Goal: Task Accomplishment & Management: Use online tool/utility

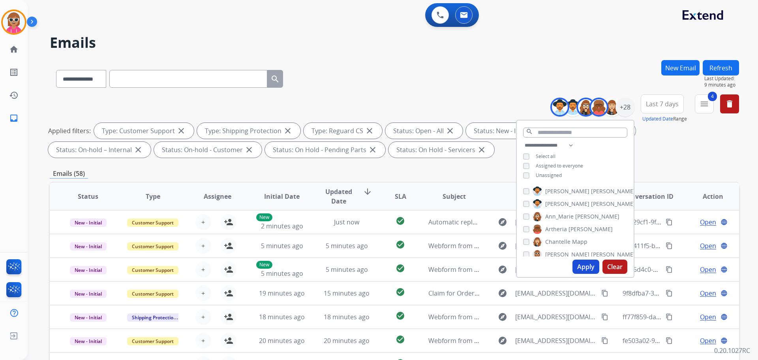
select select "**********"
click at [206, 96] on div "**********" at bounding box center [394, 127] width 689 height 66
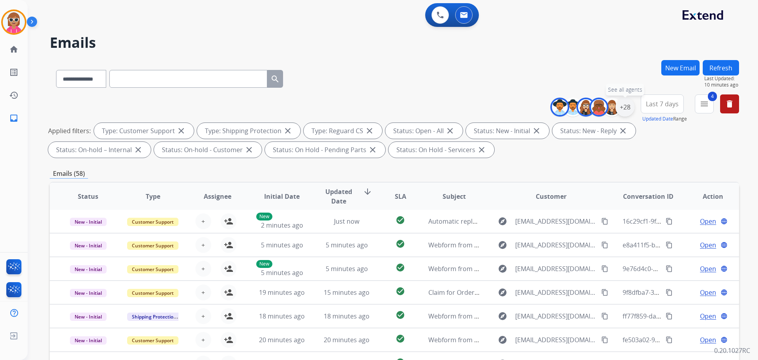
click at [625, 102] on div "+28" at bounding box center [624, 106] width 19 height 19
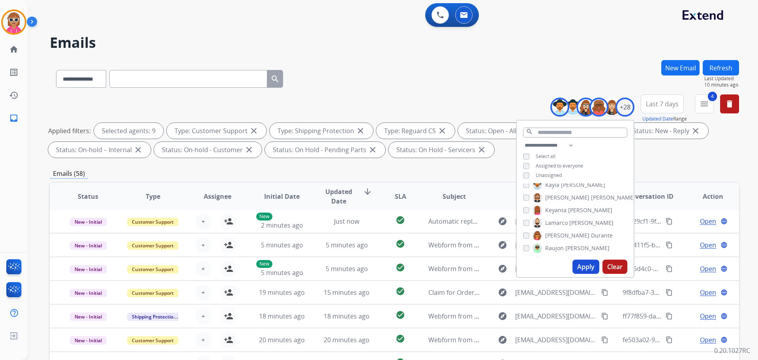
click at [560, 231] on span "[PERSON_NAME]" at bounding box center [567, 235] width 44 height 8
click at [558, 245] on span "Raujon" at bounding box center [554, 248] width 19 height 8
click at [555, 218] on span "[PERSON_NAME]" at bounding box center [567, 221] width 44 height 8
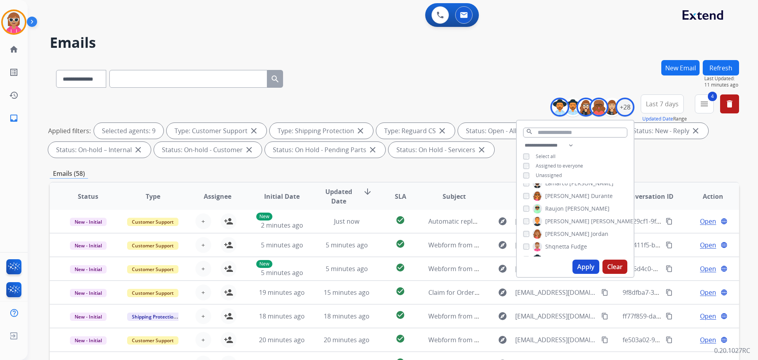
click at [560, 243] on span "Shqnetta" at bounding box center [557, 246] width 24 height 8
click at [567, 219] on span "[PERSON_NAME]" at bounding box center [567, 220] width 44 height 8
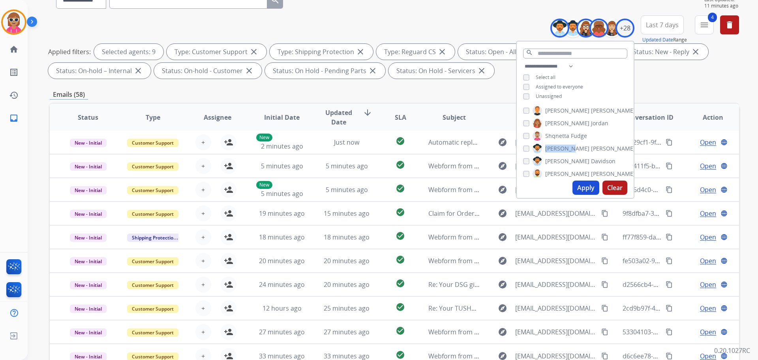
scroll to position [286, 0]
click at [558, 131] on span "Tyquanda" at bounding box center [558, 129] width 26 height 8
click at [576, 185] on button "Apply" at bounding box center [585, 187] width 27 height 14
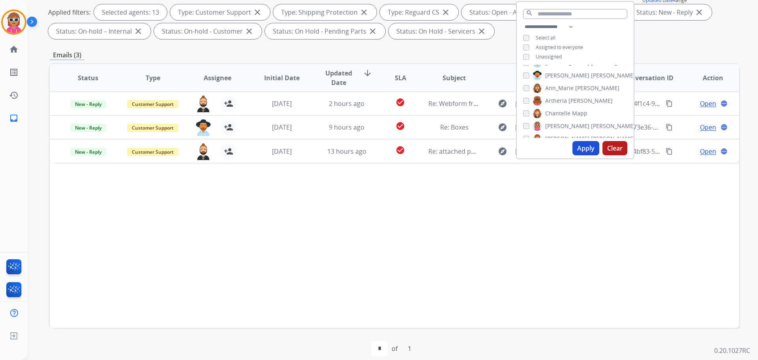
scroll to position [0, 0]
click at [579, 149] on button "Apply" at bounding box center [585, 148] width 27 height 14
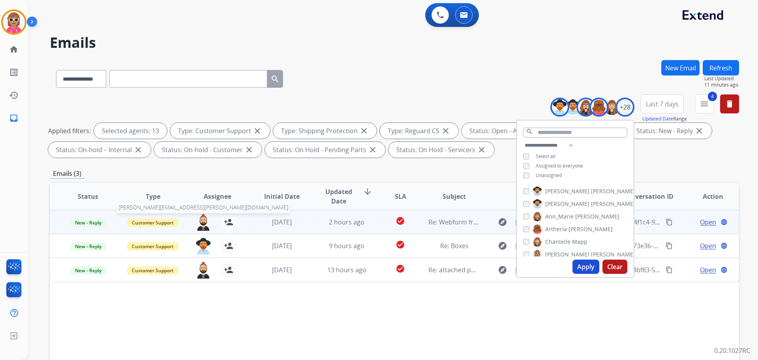
click at [206, 224] on img at bounding box center [203, 222] width 16 height 17
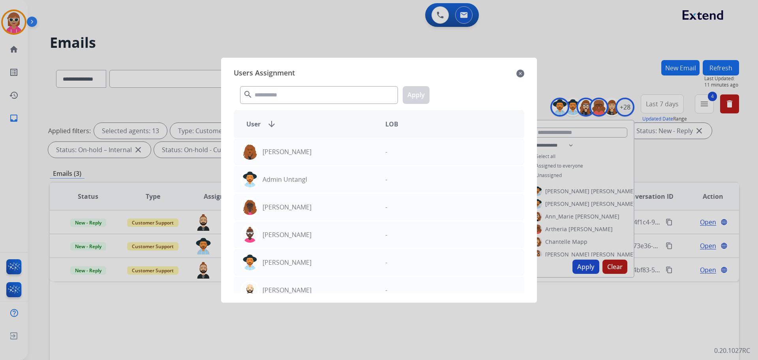
drag, startPoint x: 297, startPoint y: 82, endPoint x: 294, endPoint y: 94, distance: 11.5
click at [297, 84] on div "search Apply" at bounding box center [379, 93] width 290 height 27
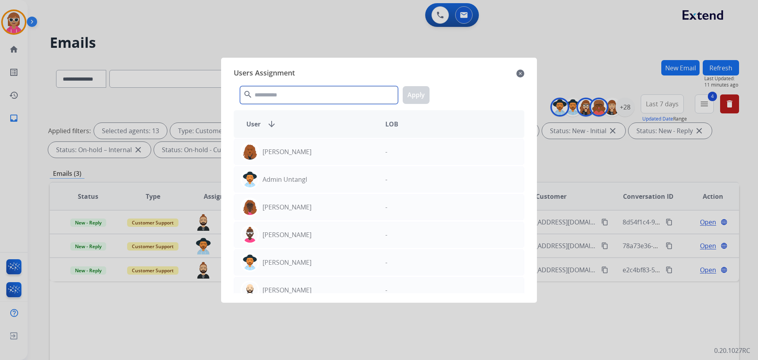
drag, startPoint x: 294, startPoint y: 94, endPoint x: 264, endPoint y: 82, distance: 32.3
click at [293, 90] on input "text" at bounding box center [319, 95] width 158 height 18
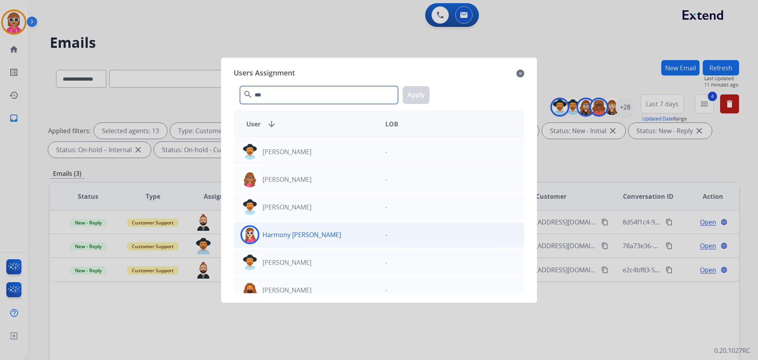
type input "***"
drag, startPoint x: 386, startPoint y: 240, endPoint x: 393, endPoint y: 230, distance: 12.0
click at [386, 239] on div "-" at bounding box center [451, 234] width 145 height 19
drag, startPoint x: 416, startPoint y: 100, endPoint x: 391, endPoint y: 114, distance: 28.3
click at [416, 101] on button "Apply" at bounding box center [416, 95] width 27 height 18
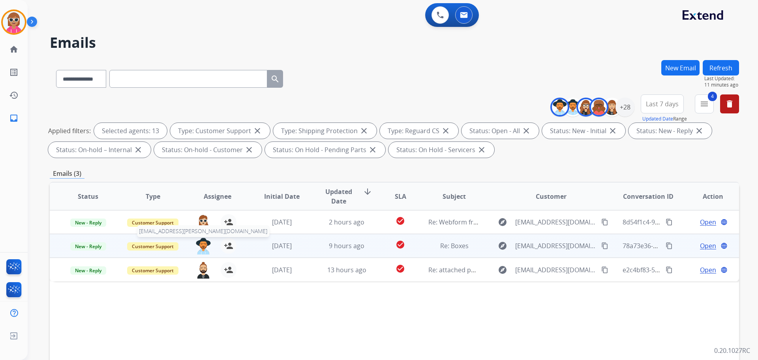
click at [199, 243] on img at bounding box center [203, 246] width 16 height 17
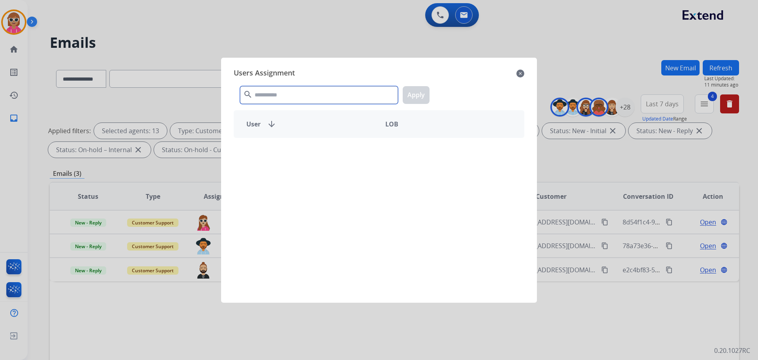
click at [319, 89] on input "text" at bounding box center [319, 95] width 158 height 18
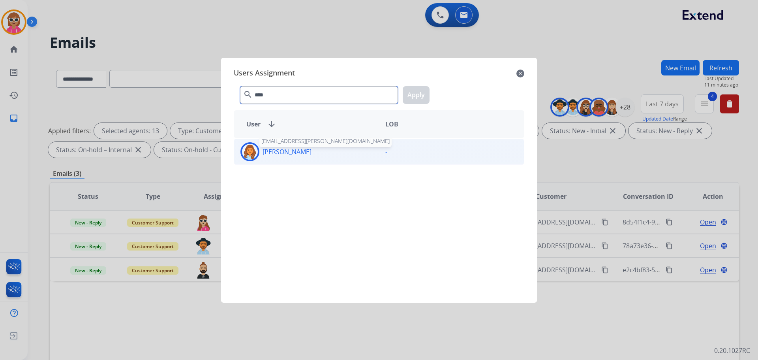
type input "****"
click at [311, 149] on p "[PERSON_NAME]" at bounding box center [286, 151] width 49 height 9
drag, startPoint x: 419, startPoint y: 101, endPoint x: 368, endPoint y: 125, distance: 56.5
click at [419, 102] on button "Apply" at bounding box center [416, 95] width 27 height 18
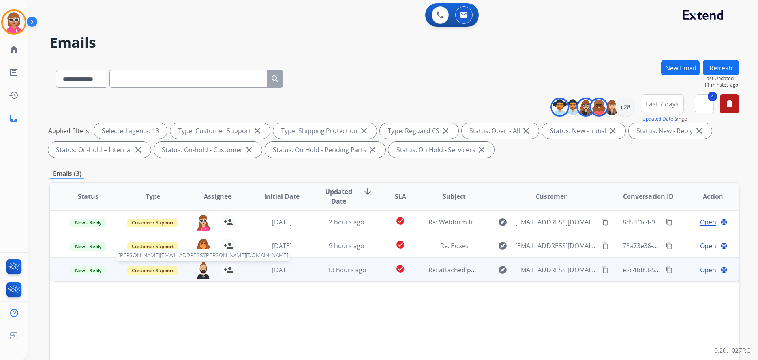
click at [202, 270] on img at bounding box center [203, 270] width 16 height 17
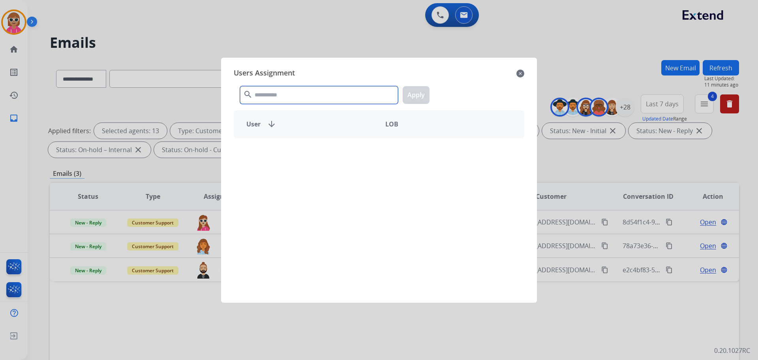
click at [279, 100] on input "text" at bounding box center [319, 95] width 158 height 18
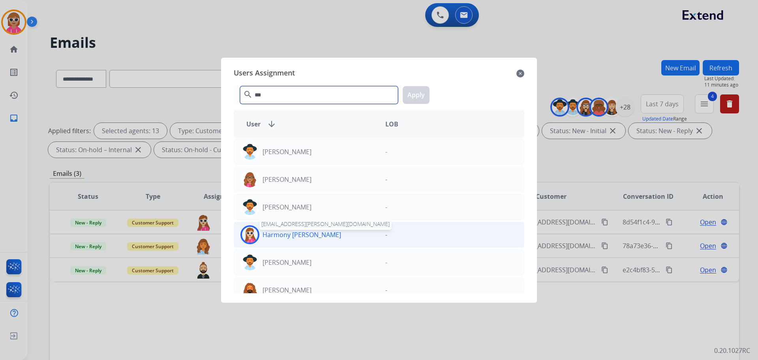
type input "***"
click at [291, 233] on p "Harmony [PERSON_NAME]" at bounding box center [301, 234] width 79 height 9
click at [419, 91] on button "Apply" at bounding box center [416, 95] width 27 height 18
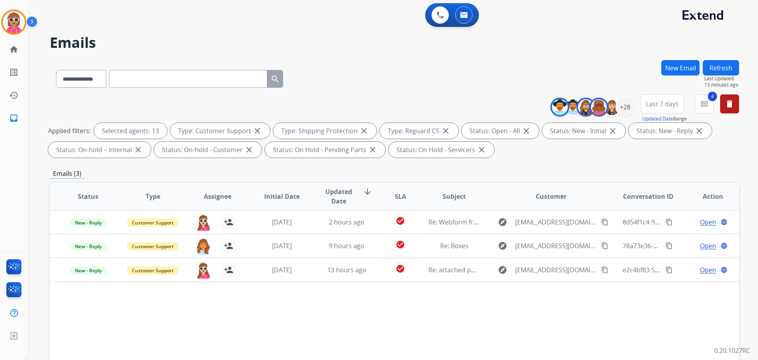
drag, startPoint x: 332, startPoint y: 44, endPoint x: 355, endPoint y: 34, distance: 25.3
click at [341, 40] on h2 "Emails" at bounding box center [394, 43] width 689 height 16
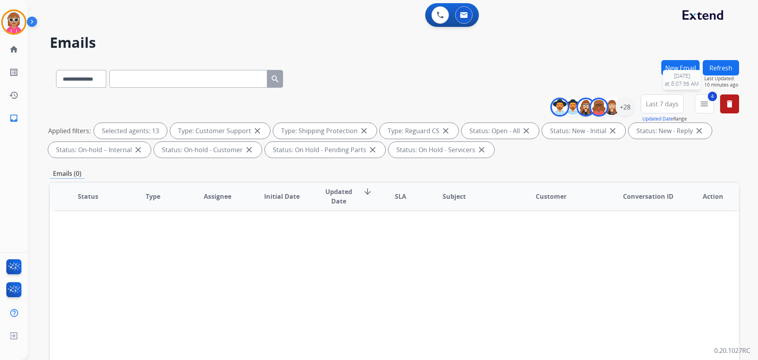
click at [727, 76] on span "Last Updated:" at bounding box center [721, 78] width 35 height 6
drag, startPoint x: 726, startPoint y: 68, endPoint x: 726, endPoint y: 73, distance: 5.1
click at [726, 69] on button "Refresh" at bounding box center [721, 67] width 36 height 15
click at [443, 16] on img at bounding box center [440, 14] width 7 height 7
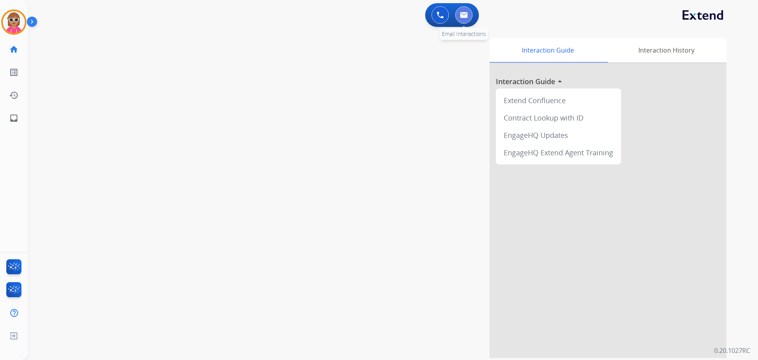
click at [463, 17] on img at bounding box center [464, 15] width 8 height 6
select select "**********"
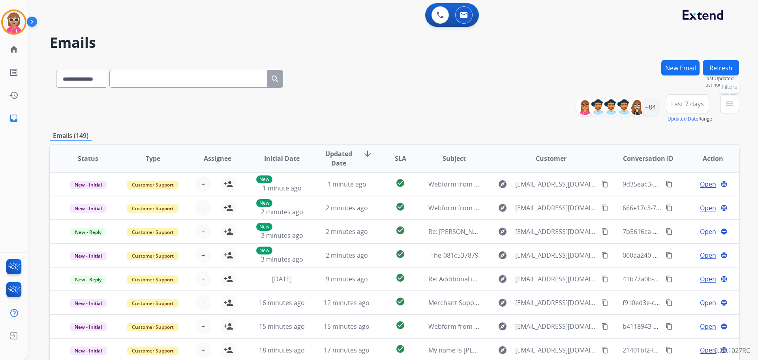
click at [731, 109] on button "menu Filters" at bounding box center [729, 103] width 19 height 19
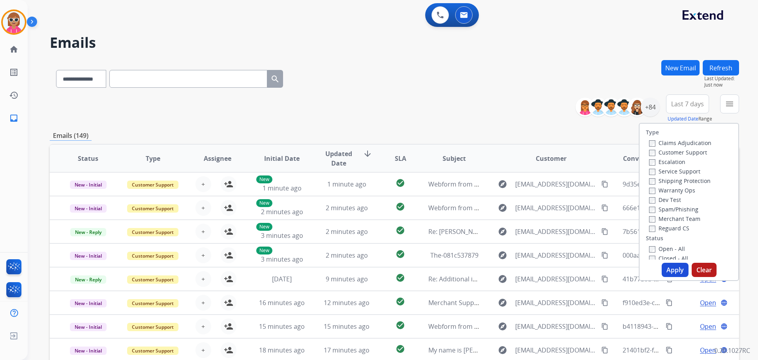
click at [680, 150] on label "Customer Support" at bounding box center [678, 151] width 58 height 7
click at [673, 182] on label "Shipping Protection" at bounding box center [680, 180] width 62 height 7
click at [661, 232] on div "Reguard CS" at bounding box center [680, 227] width 62 height 9
drag, startPoint x: 660, startPoint y: 229, endPoint x: 662, endPoint y: 243, distance: 14.7
click at [660, 230] on label "Reguard CS" at bounding box center [669, 227] width 40 height 7
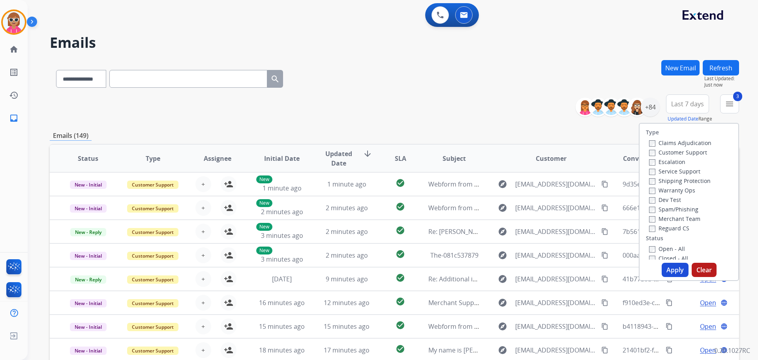
click at [663, 247] on label "Open - All" at bounding box center [667, 248] width 36 height 7
click at [664, 264] on button "Apply" at bounding box center [675, 269] width 27 height 14
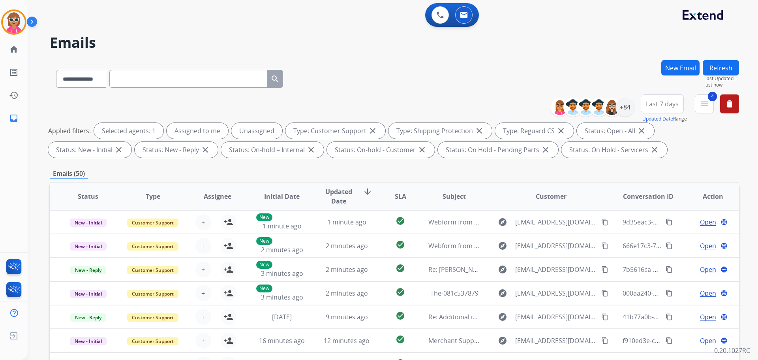
click at [572, 85] on div "**********" at bounding box center [394, 77] width 689 height 34
click at [334, 200] on span "Updated Date" at bounding box center [339, 196] width 36 height 19
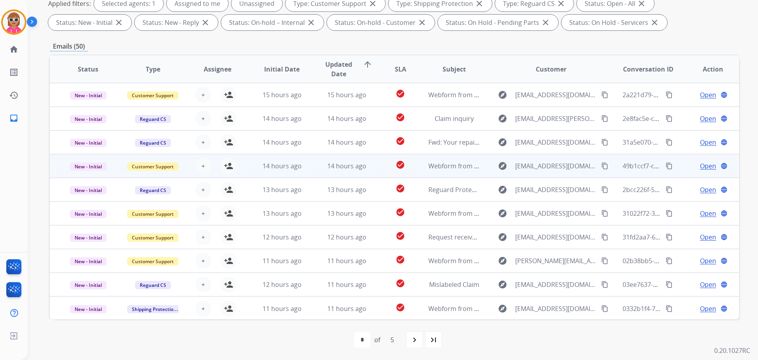
scroll to position [127, 0]
